Goal: Entertainment & Leisure: Consume media (video, audio)

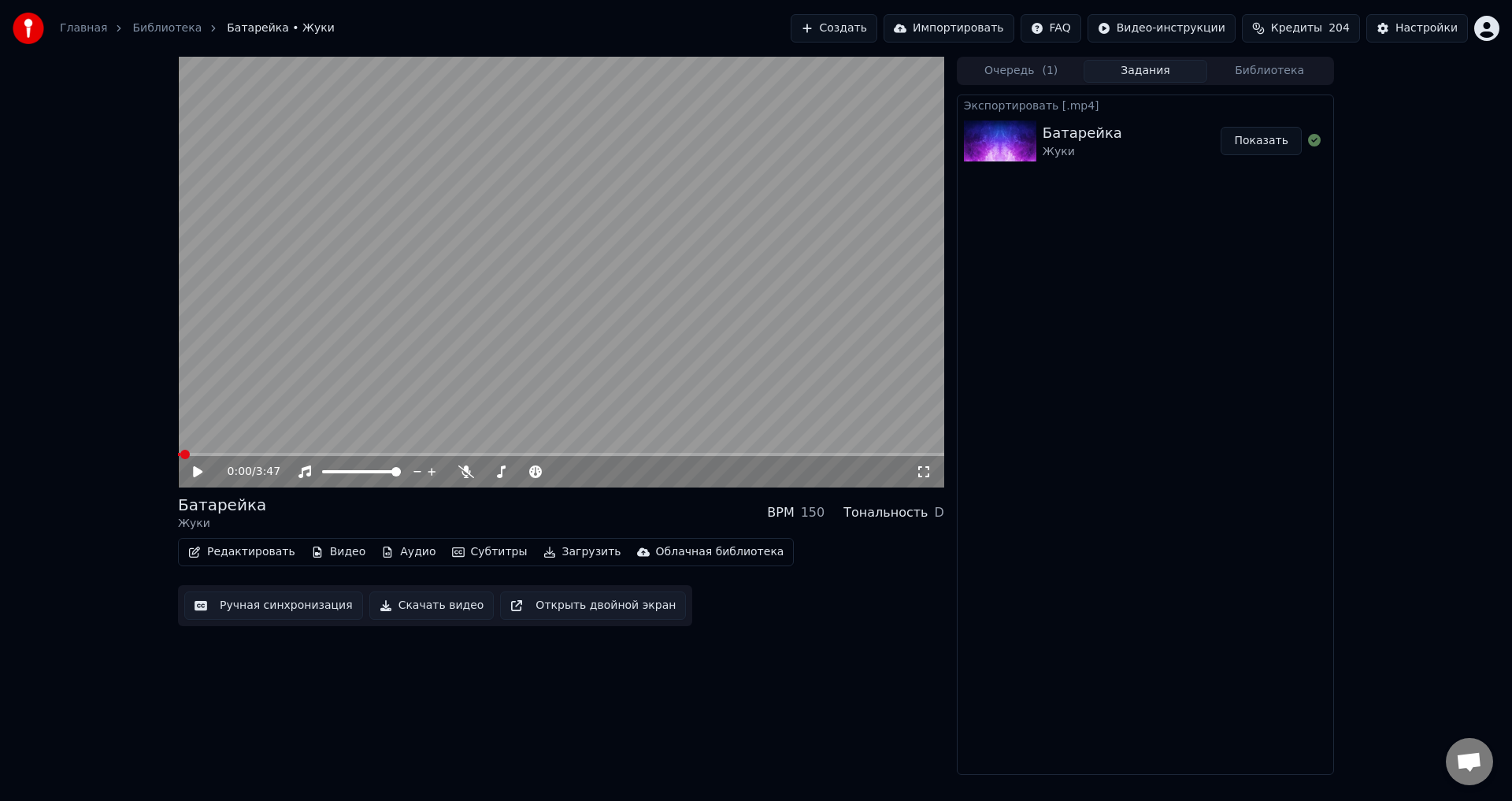
click at [603, 60] on button "Библиотека" at bounding box center [1269, 71] width 125 height 23
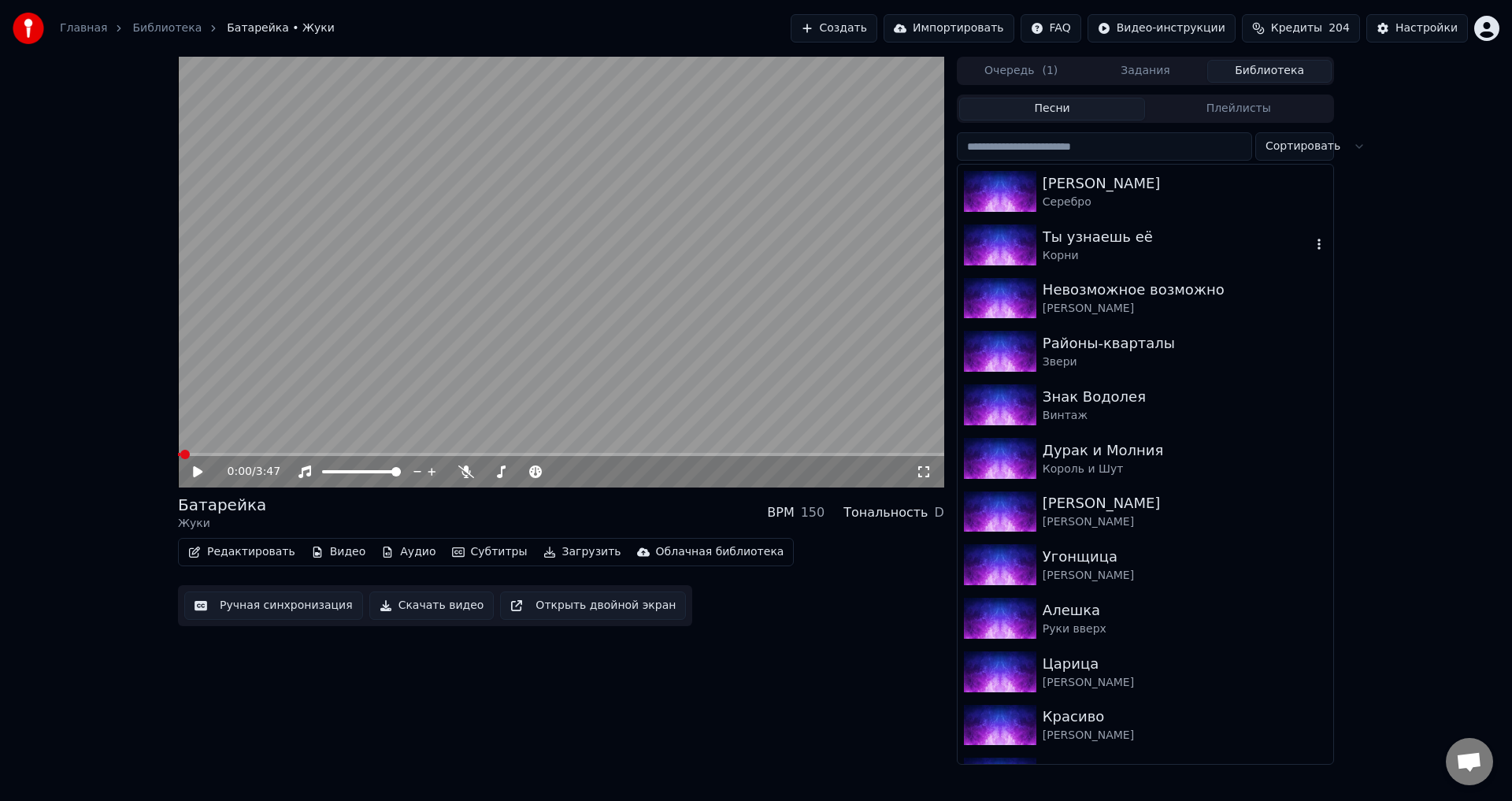
click at [603, 248] on div "Корни" at bounding box center [1176, 256] width 269 height 16
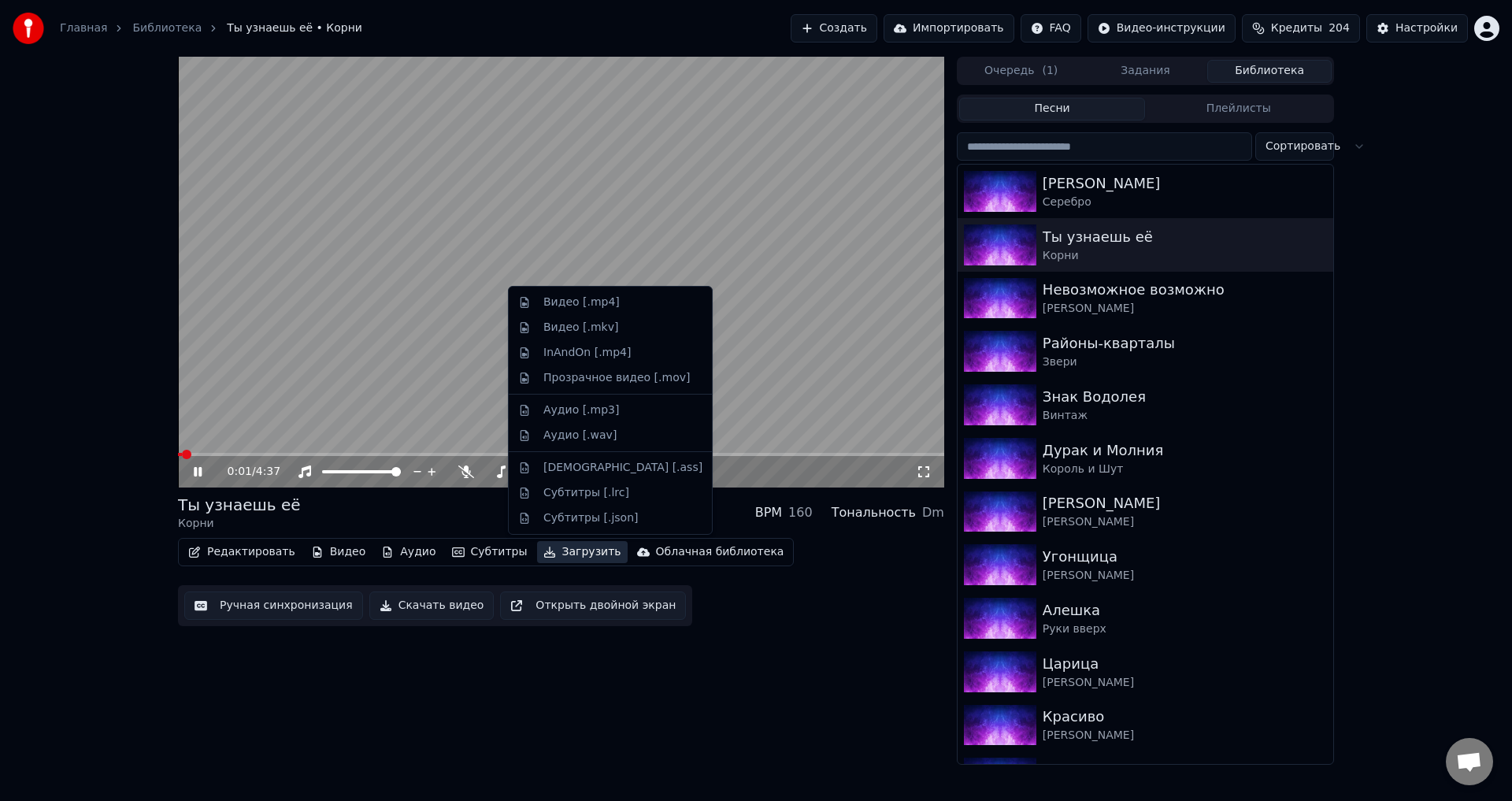
click at [573, 429] on button "Загрузить" at bounding box center [582, 552] width 90 height 22
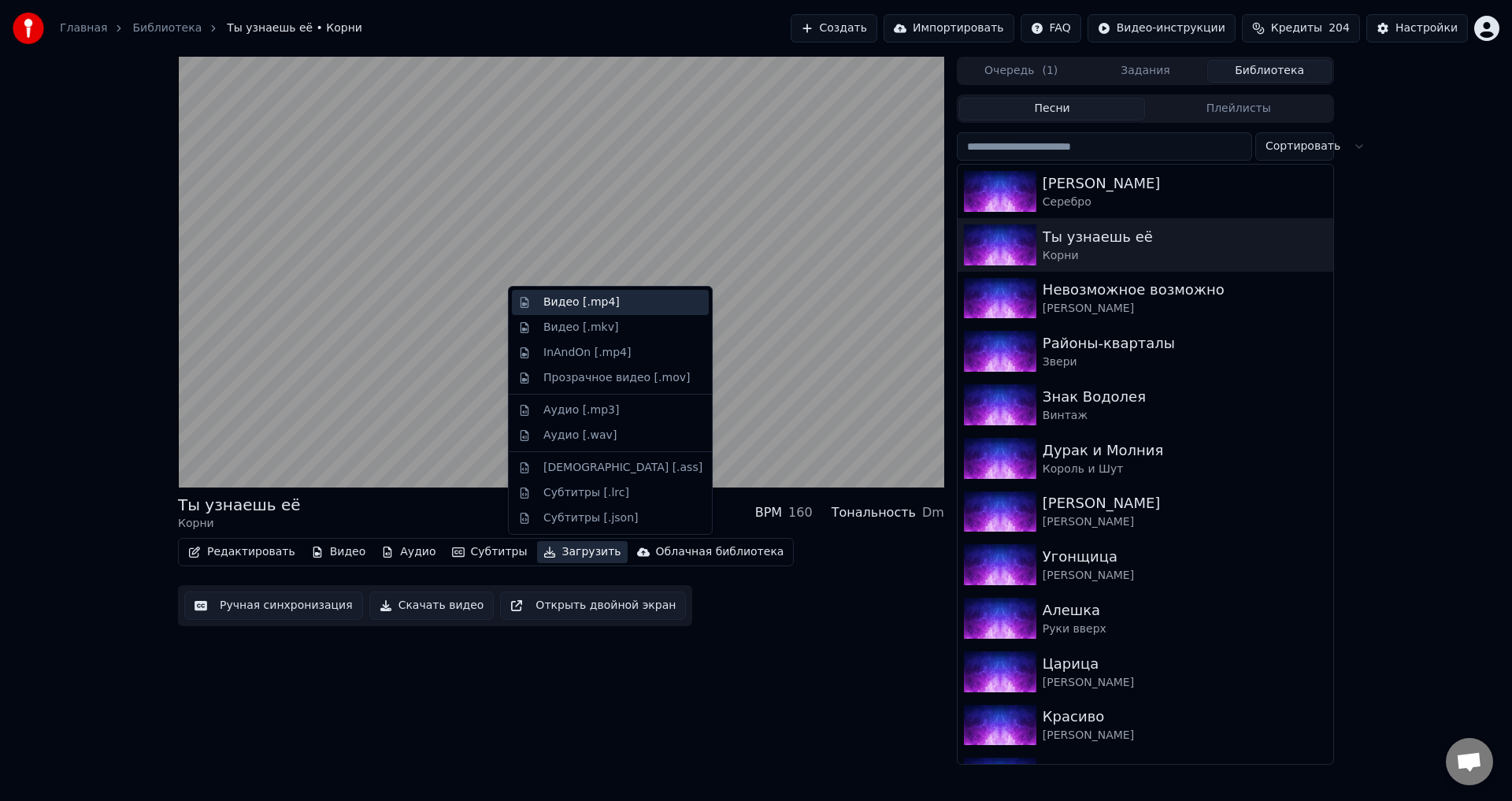
click at [603, 305] on div "Видео [.mp4]" at bounding box center [622, 301] width 159 height 16
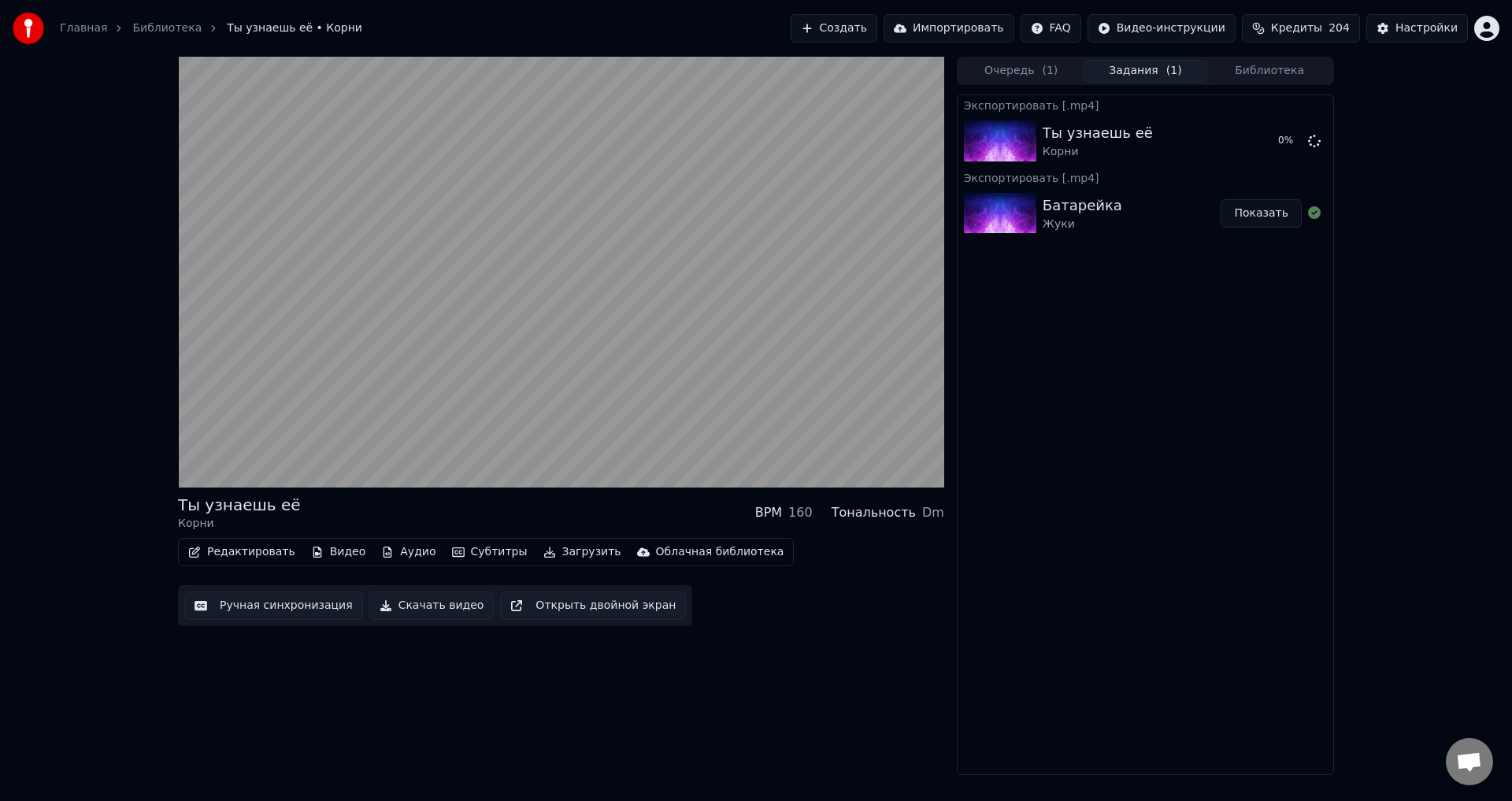
click at [603, 151] on video at bounding box center [560, 272] width 766 height 431
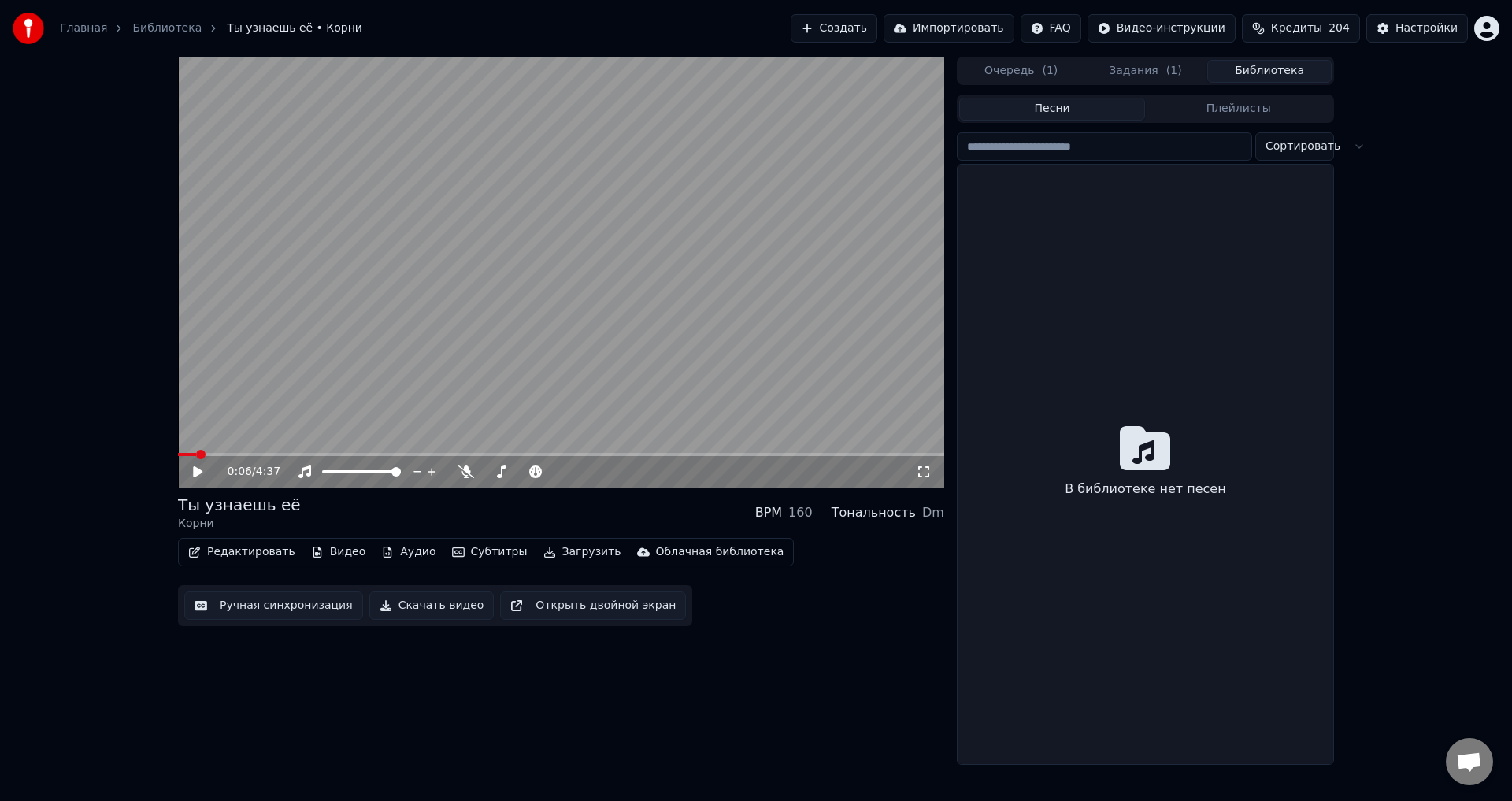
click at [603, 71] on button "Библиотека" at bounding box center [1269, 71] width 125 height 23
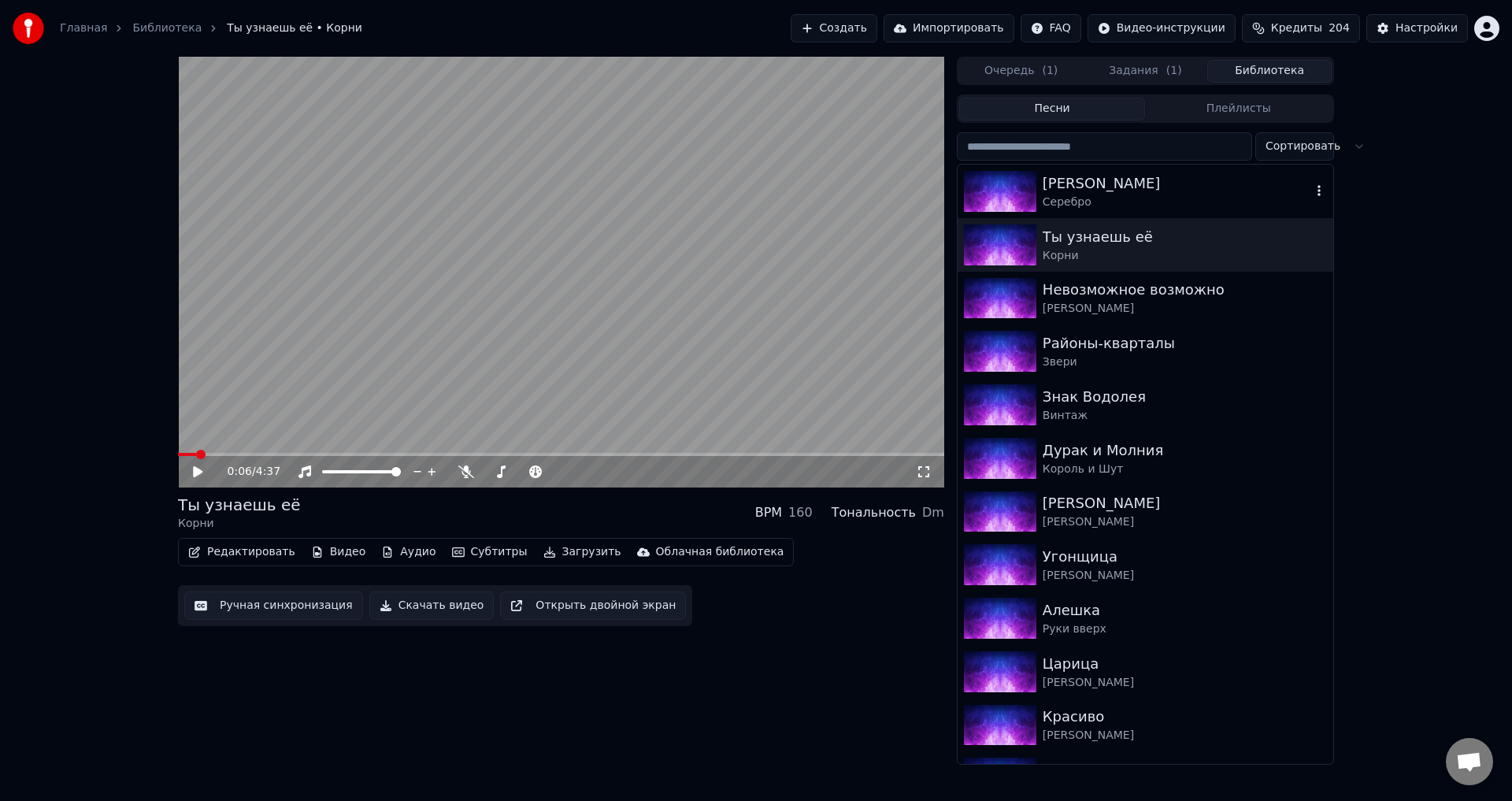
click at [603, 192] on div "[PERSON_NAME]" at bounding box center [1176, 183] width 269 height 22
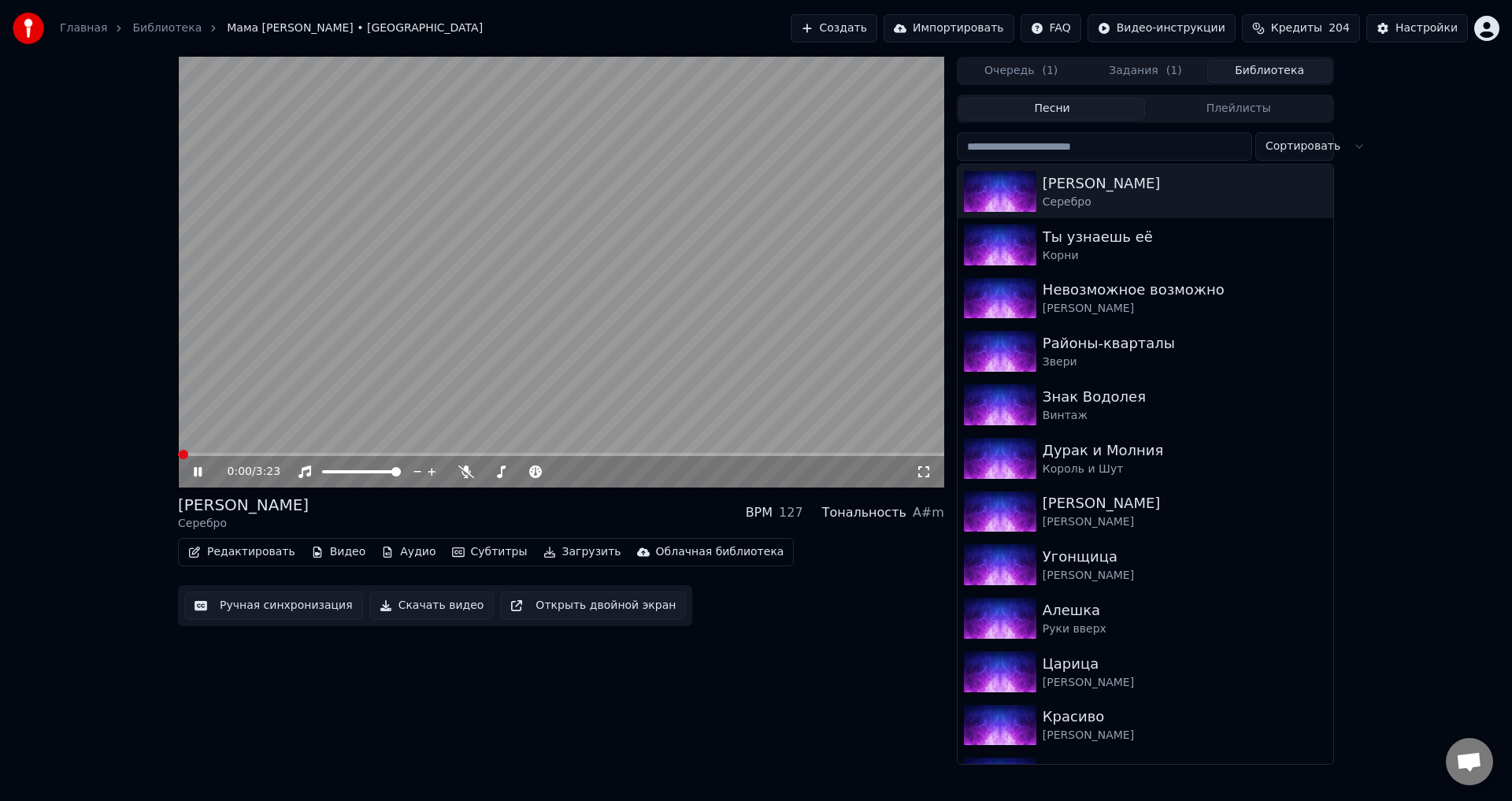
click at [603, 242] on video at bounding box center [560, 272] width 766 height 431
click at [537, 429] on button "Загрузить" at bounding box center [582, 552] width 90 height 22
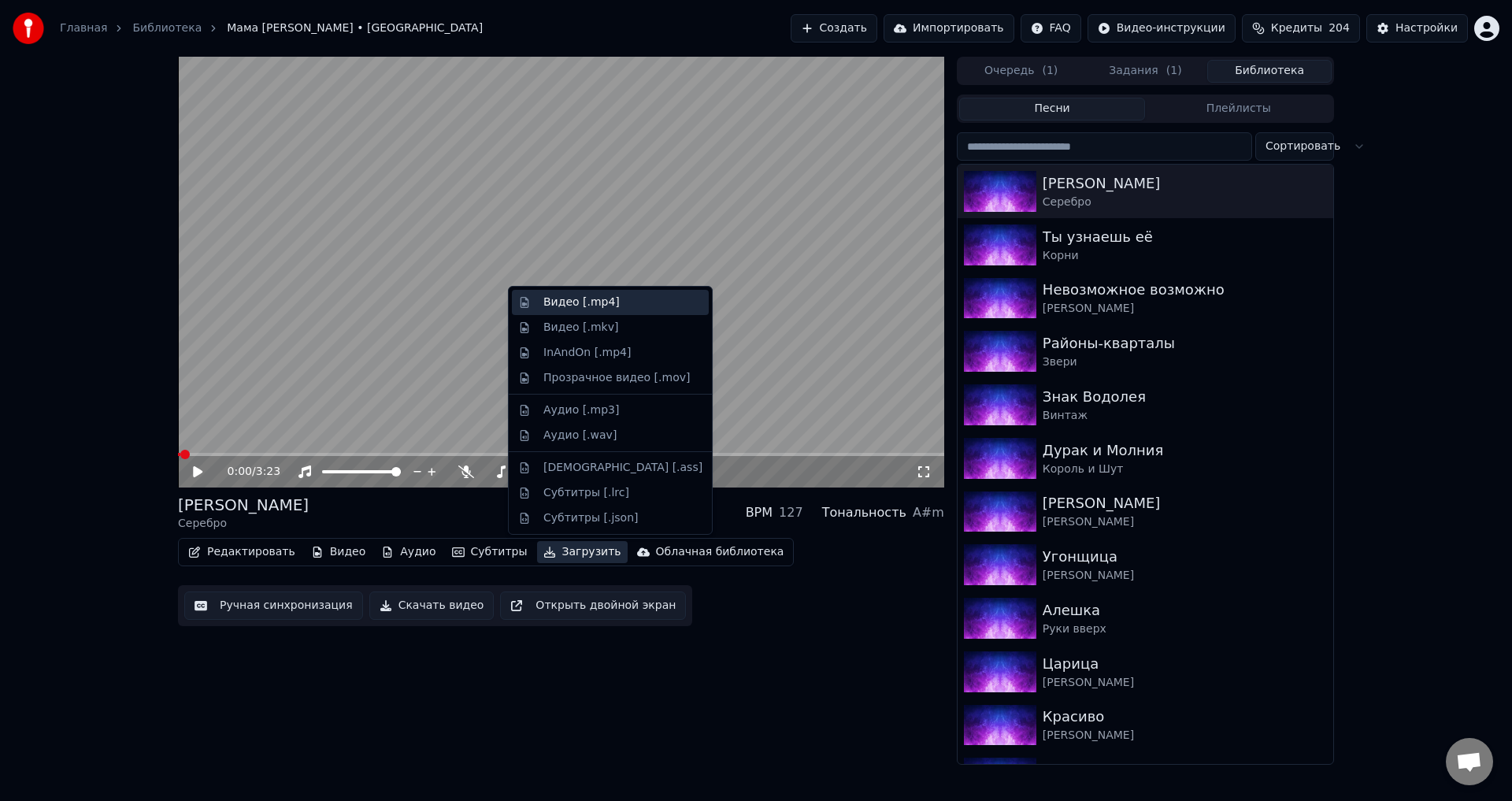
click at [599, 307] on div "Видео [.mp4]" at bounding box center [582, 301] width 76 height 16
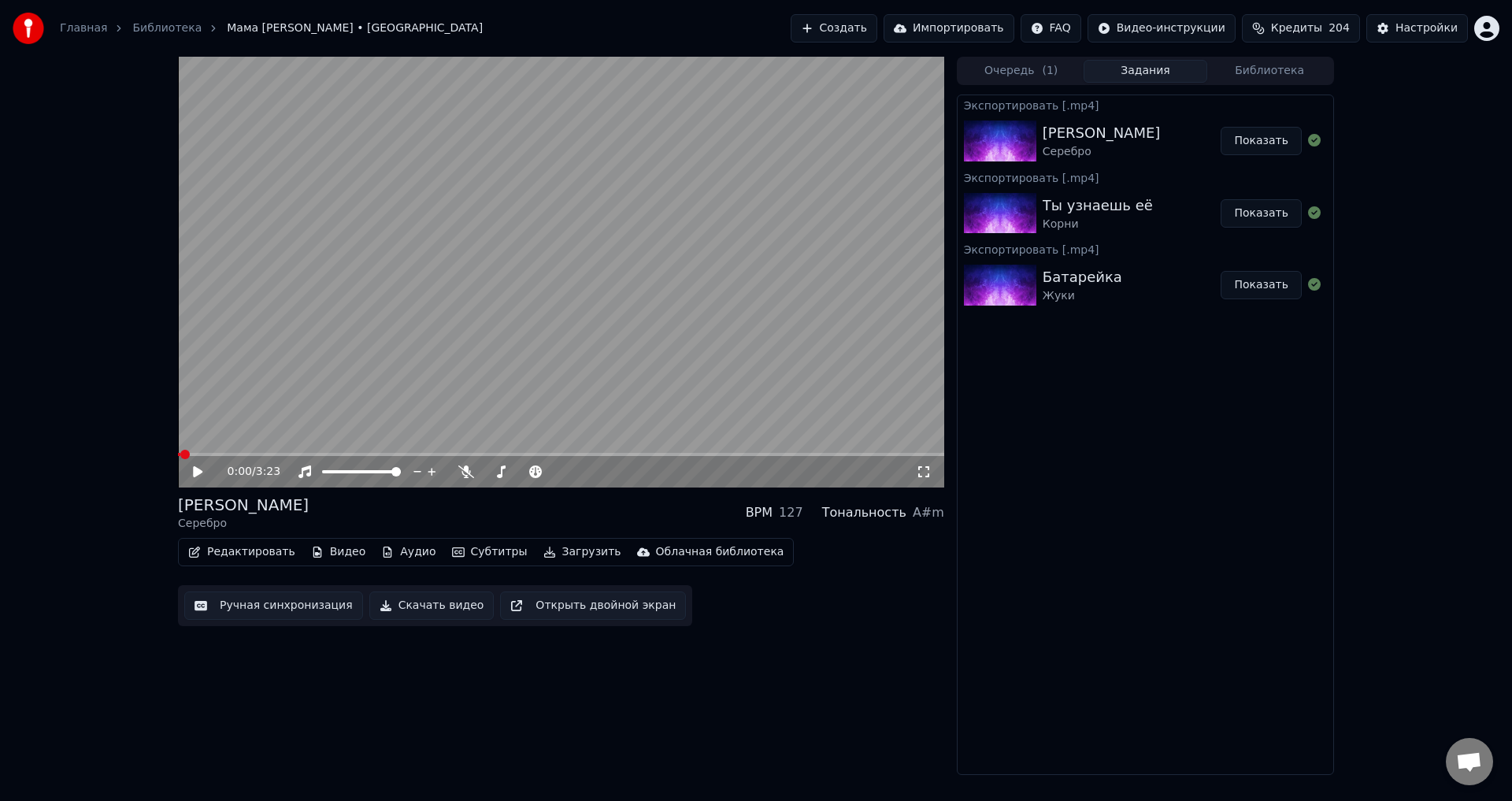
click at [603, 63] on button "Библиотека" at bounding box center [1269, 71] width 125 height 23
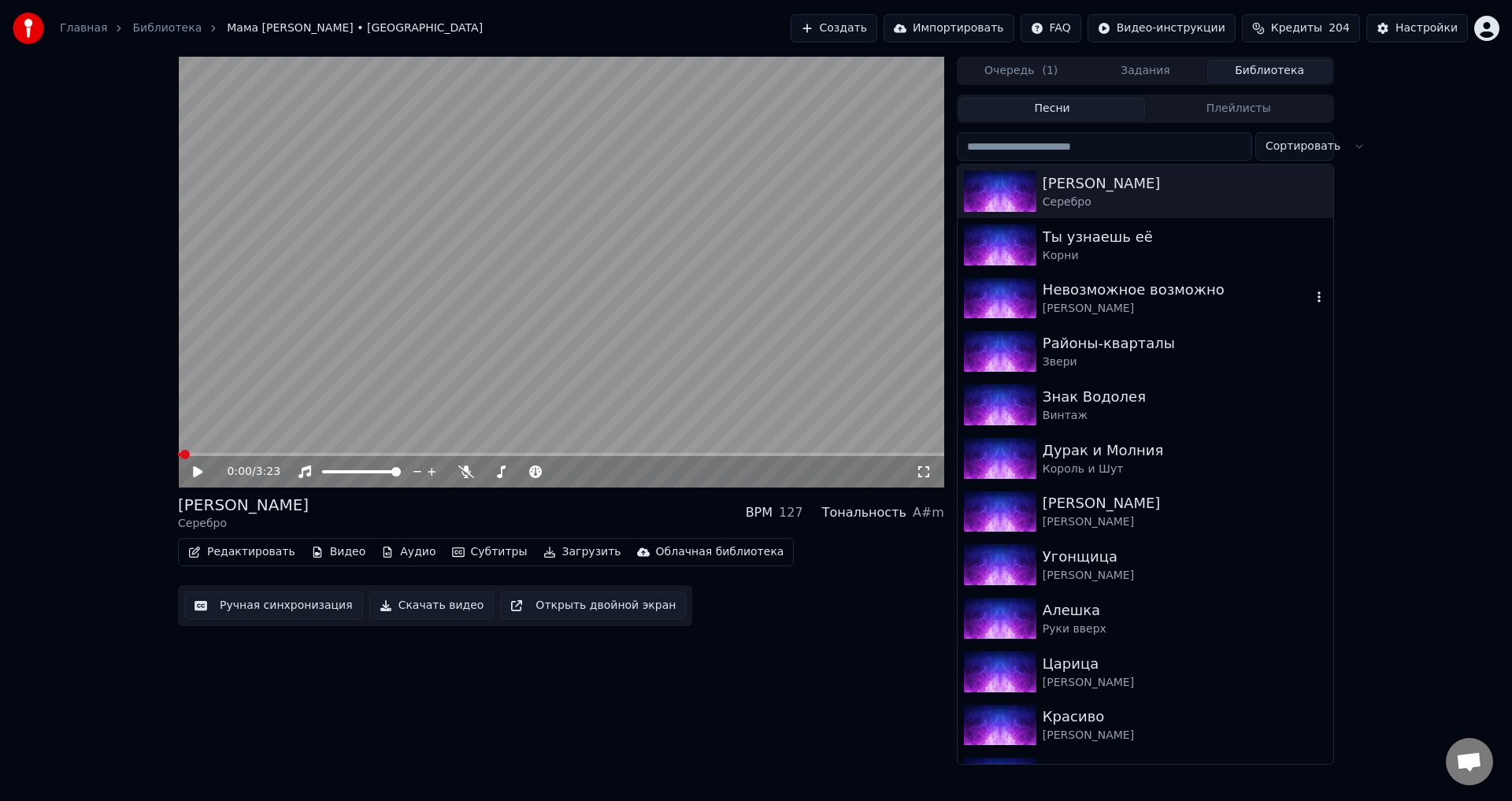
click at [603, 300] on div "Невозможное возможно" at bounding box center [1176, 290] width 269 height 22
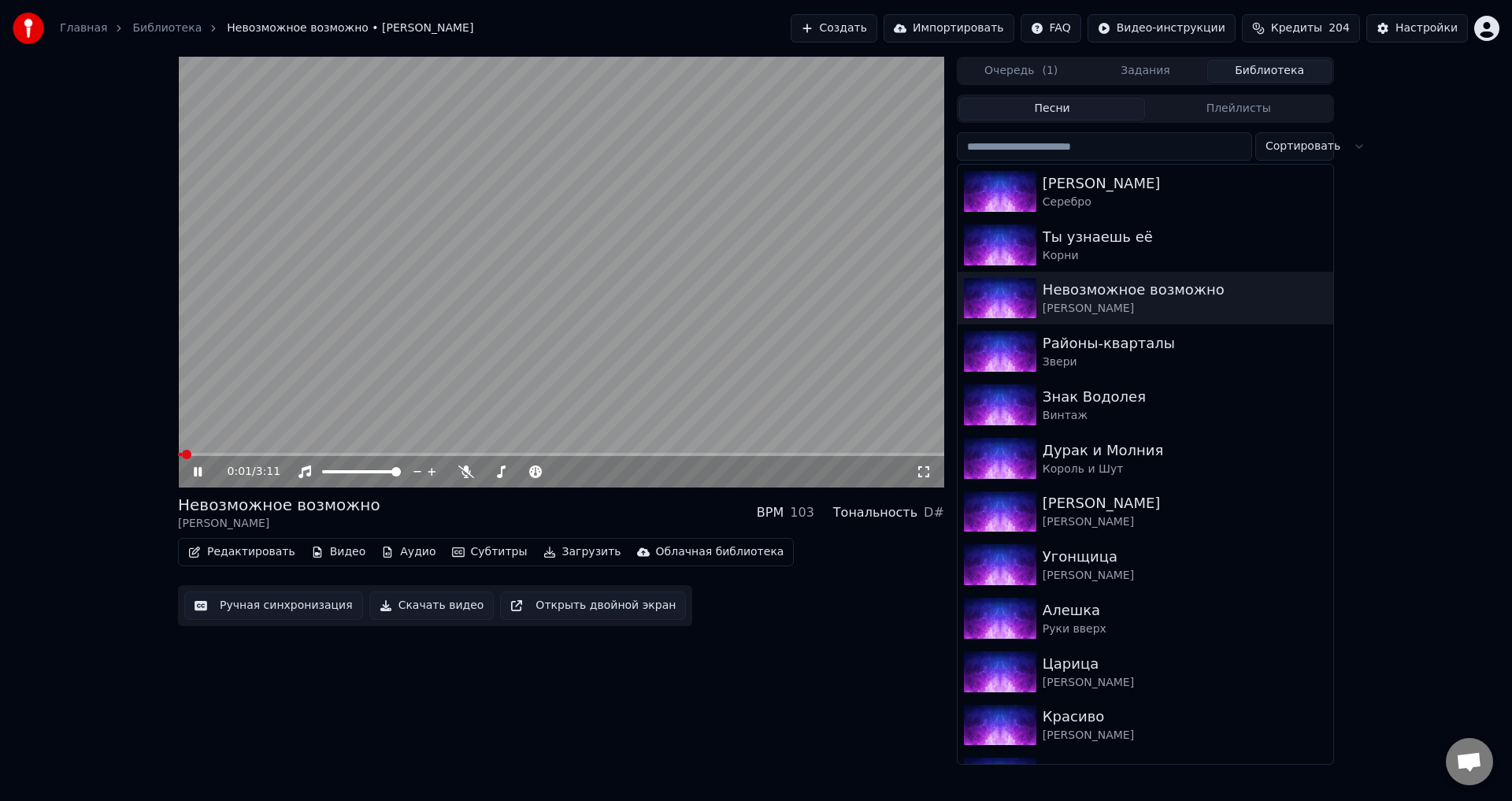
click at [544, 429] on icon "button" at bounding box center [550, 552] width 11 height 11
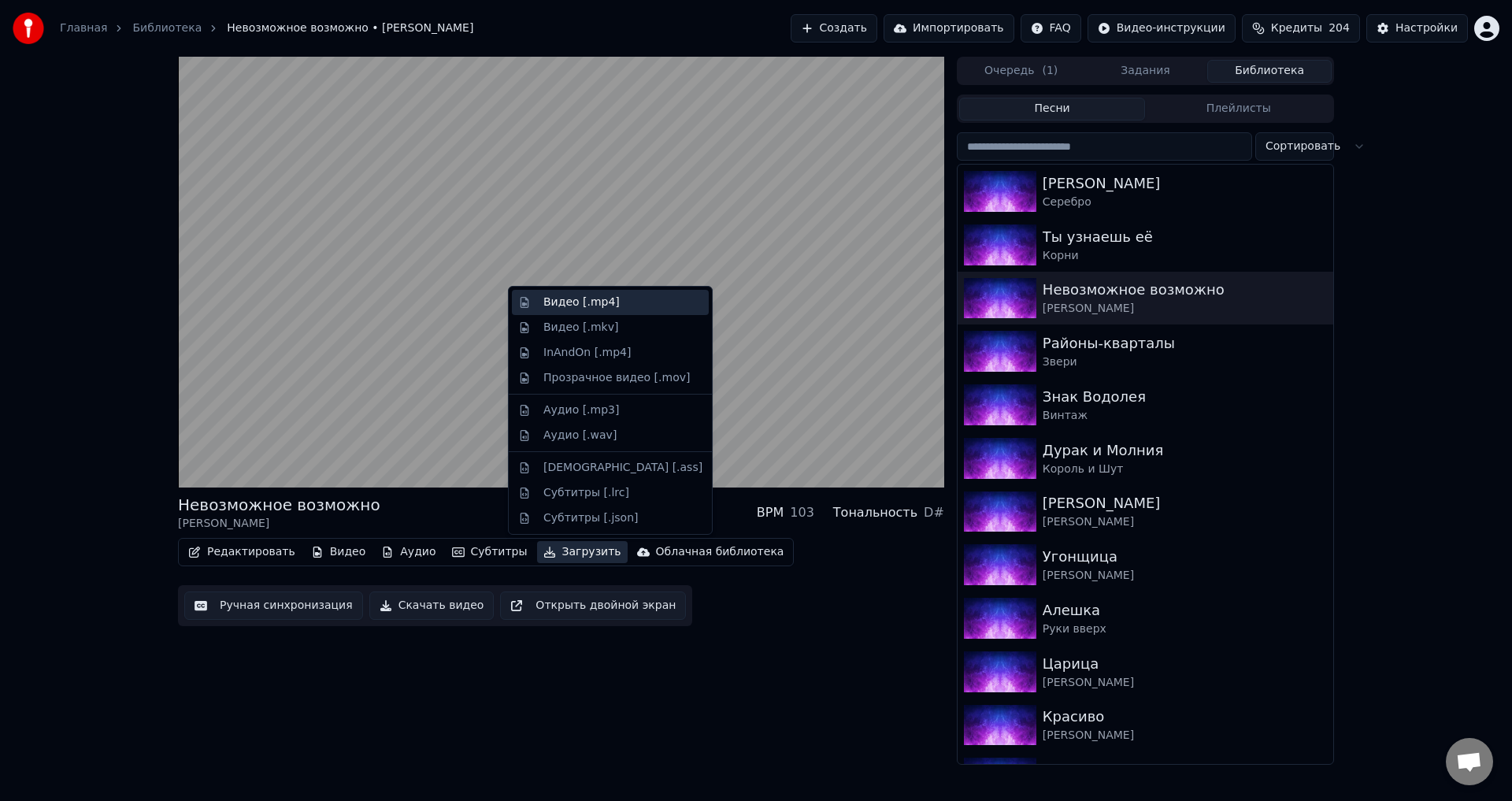
click at [603, 300] on div "Видео [.mp4]" at bounding box center [582, 301] width 76 height 16
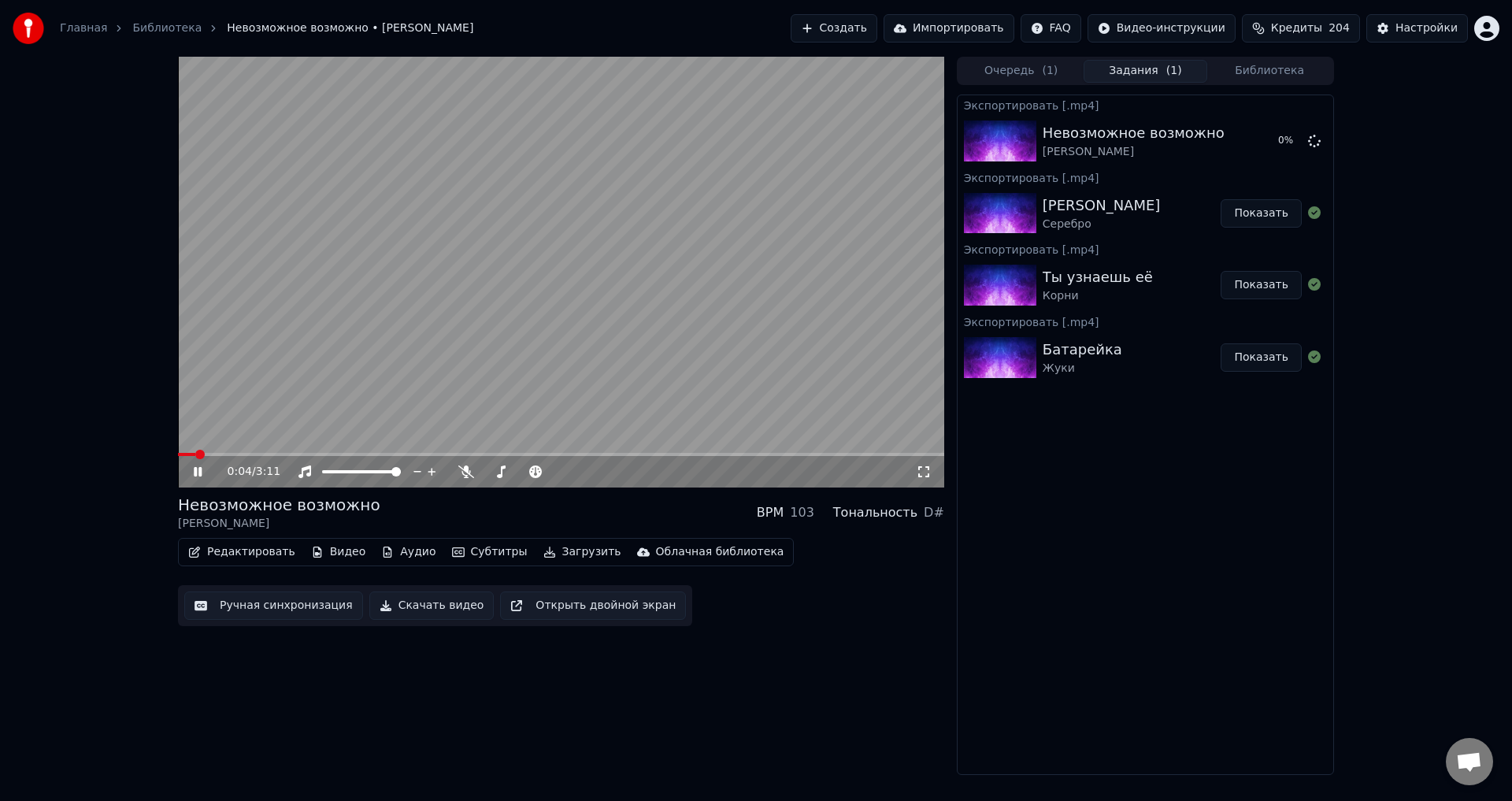
click at [594, 271] on video at bounding box center [560, 272] width 766 height 431
click at [603, 68] on button "Библиотека" at bounding box center [1269, 71] width 125 height 23
